Goal: Find specific page/section

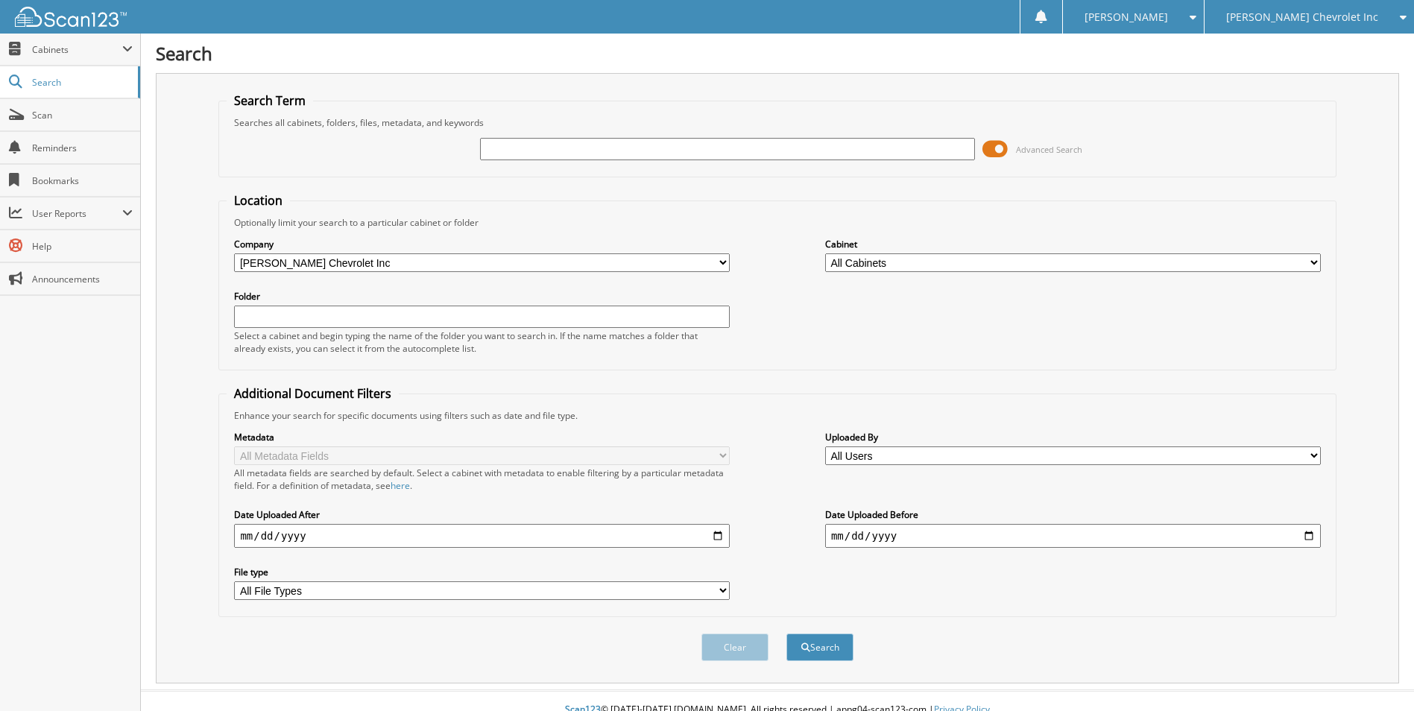
click at [577, 148] on input "text" at bounding box center [728, 149] width 496 height 22
type input "231694"
click at [786, 634] on button "Search" at bounding box center [819, 648] width 67 height 28
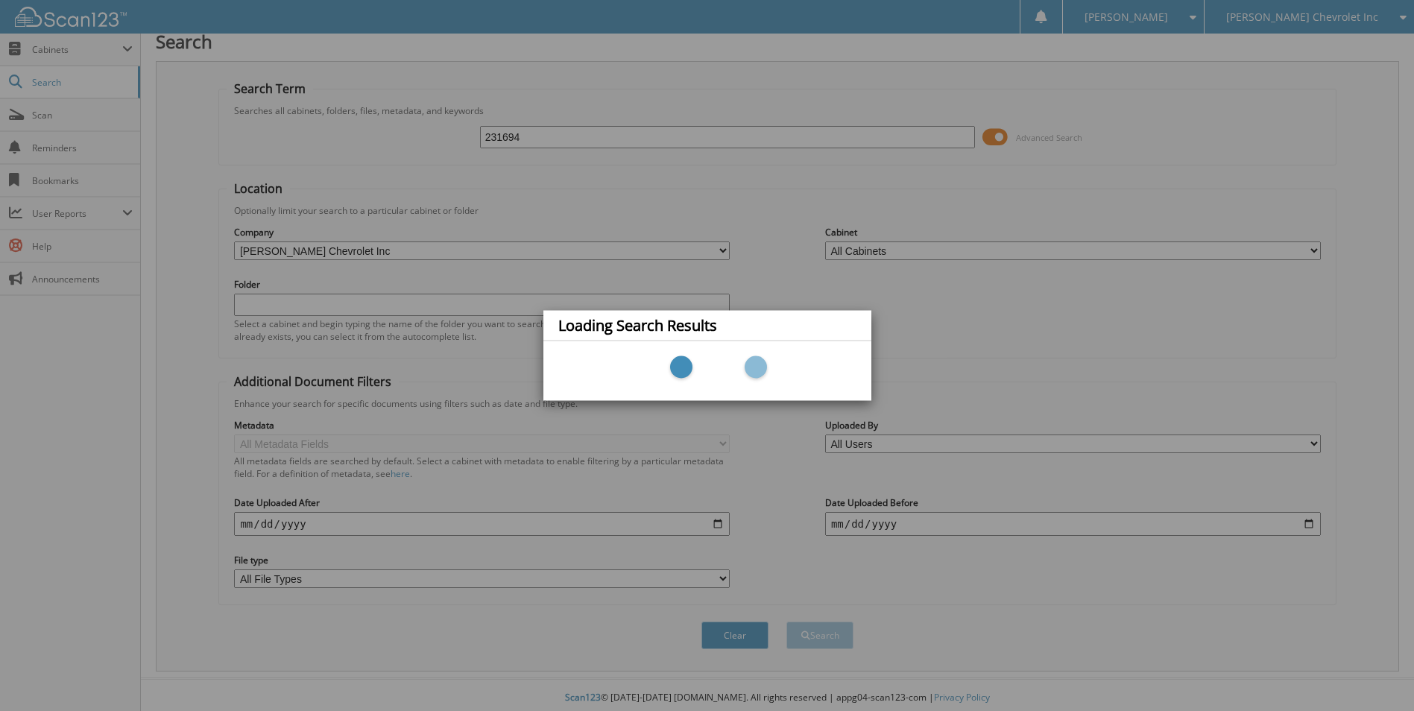
scroll to position [18, 0]
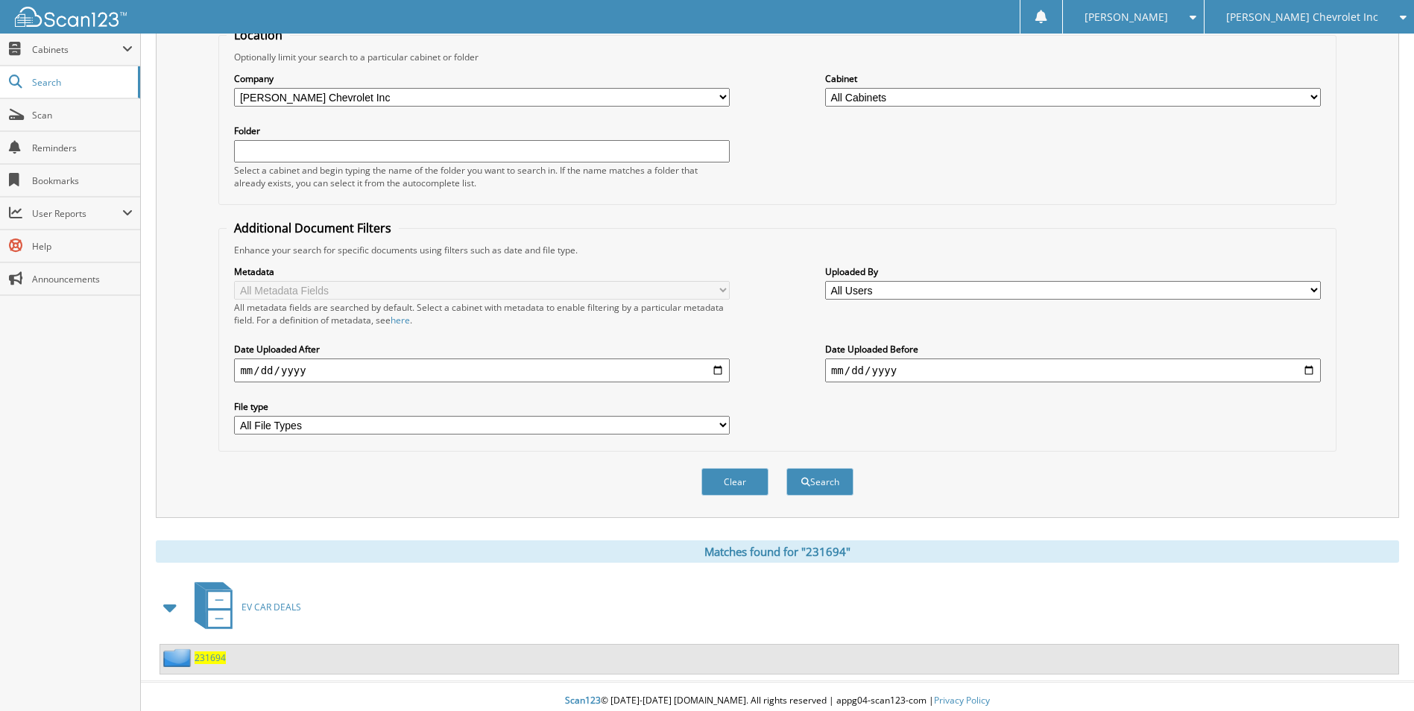
scroll to position [174, 0]
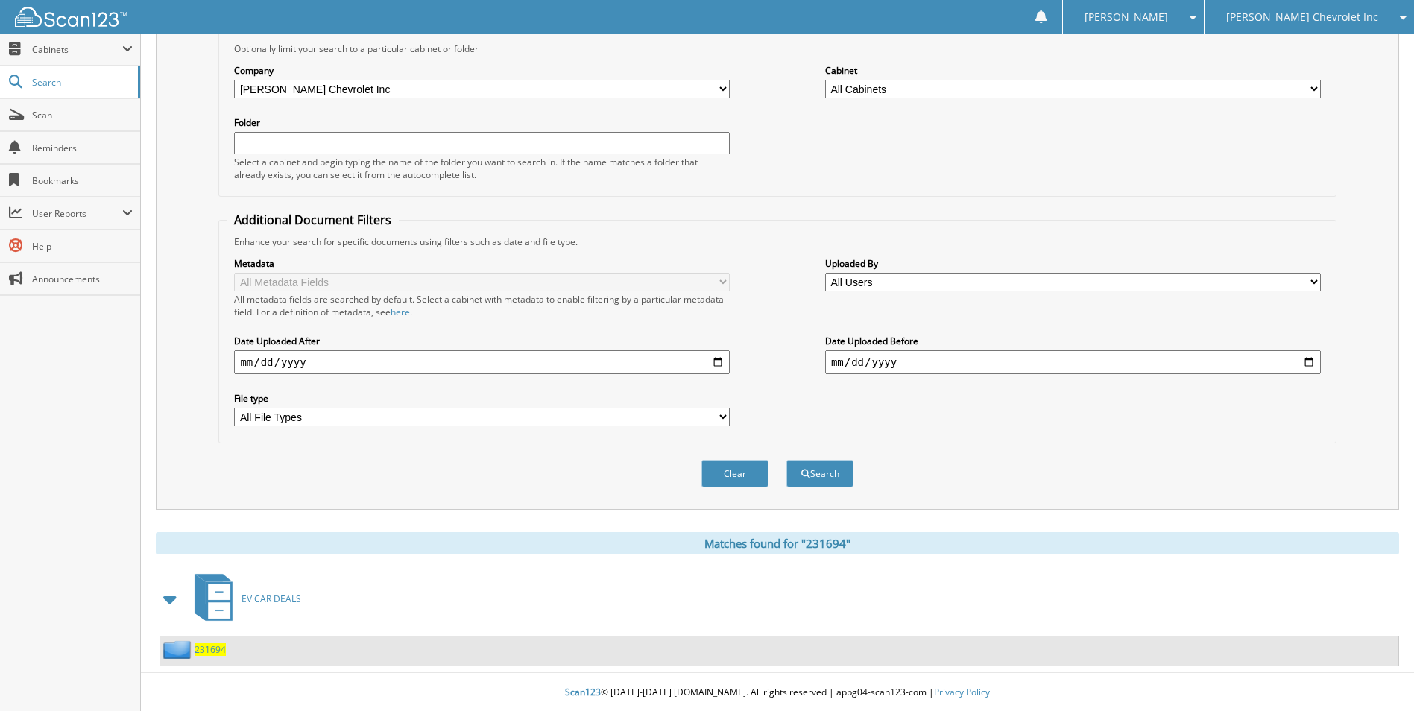
click at [195, 651] on span "231694" at bounding box center [210, 649] width 31 height 13
